Goal: Purchase product/service

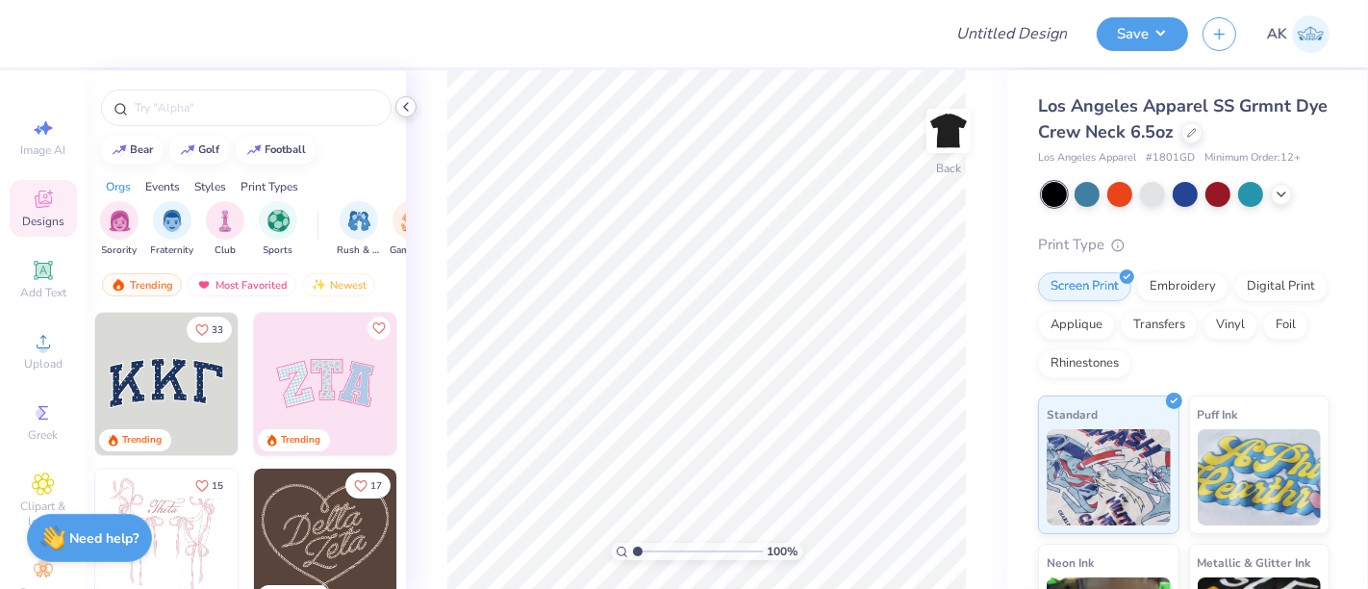
click at [409, 103] on icon at bounding box center [405, 106] width 15 height 15
